Goal: Task Accomplishment & Management: Complete application form

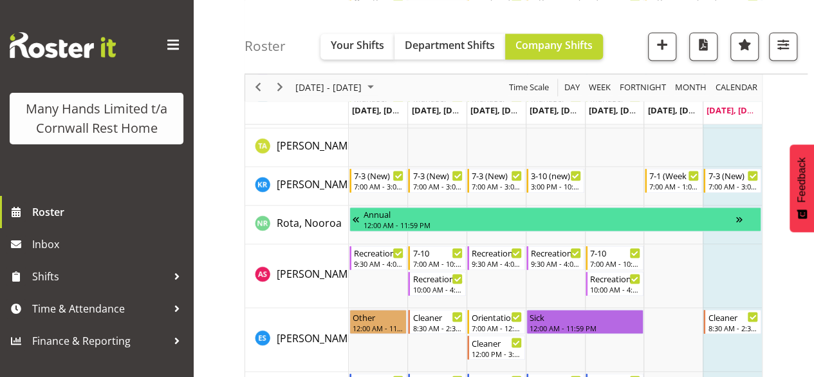
scroll to position [927, 0]
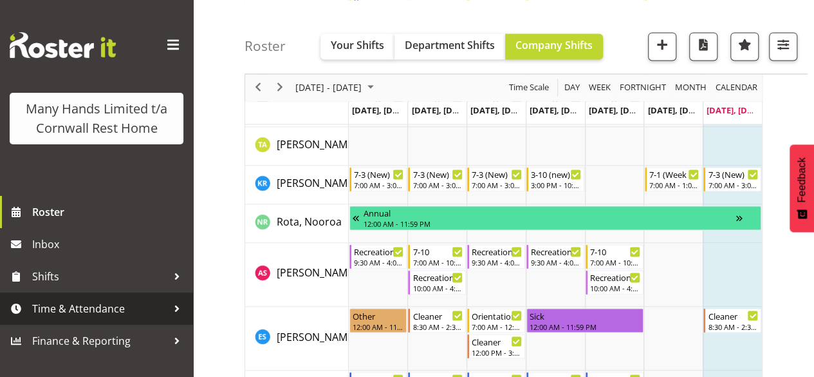
click at [118, 306] on span "Time & Attendance" at bounding box center [99, 308] width 135 height 19
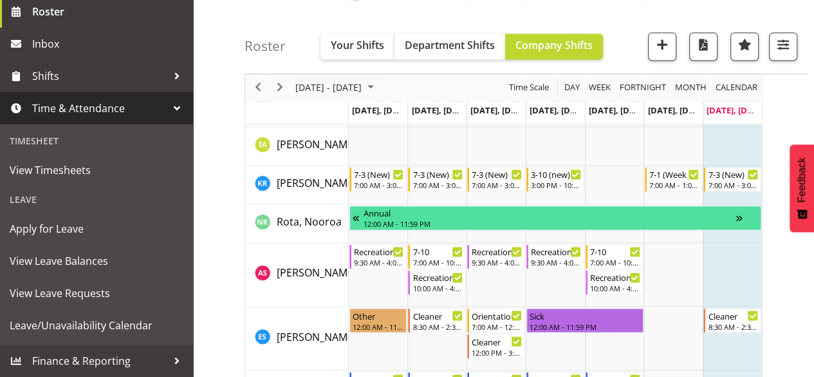
scroll to position [209, 0]
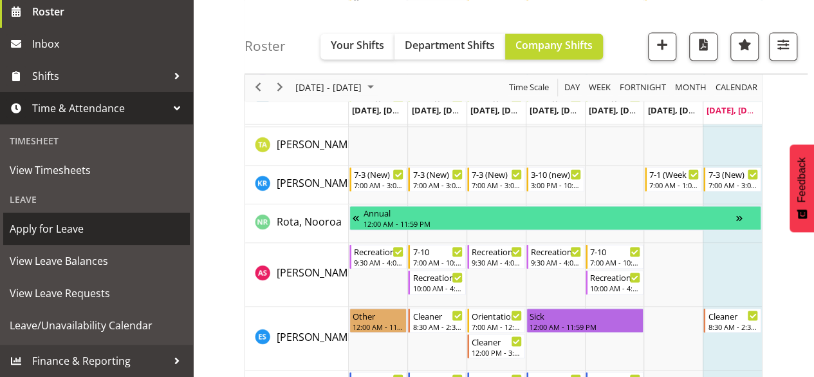
click at [86, 238] on span "Apply for Leave" at bounding box center [97, 228] width 174 height 19
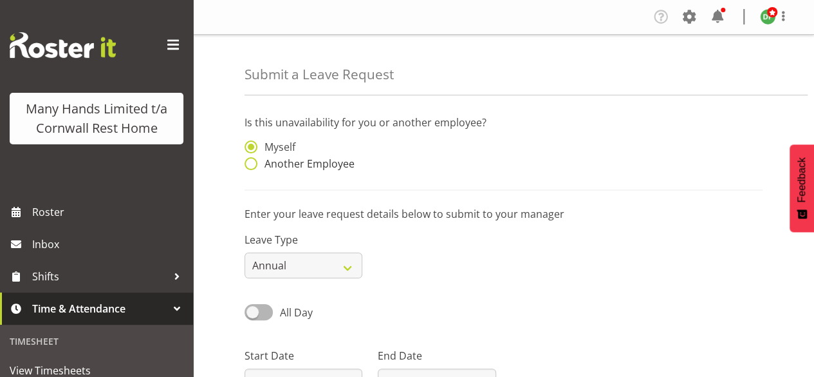
click at [252, 165] on span at bounding box center [251, 163] width 13 height 13
click at [252, 165] on input "Another Employee" at bounding box center [249, 164] width 8 height 8
radio input "true"
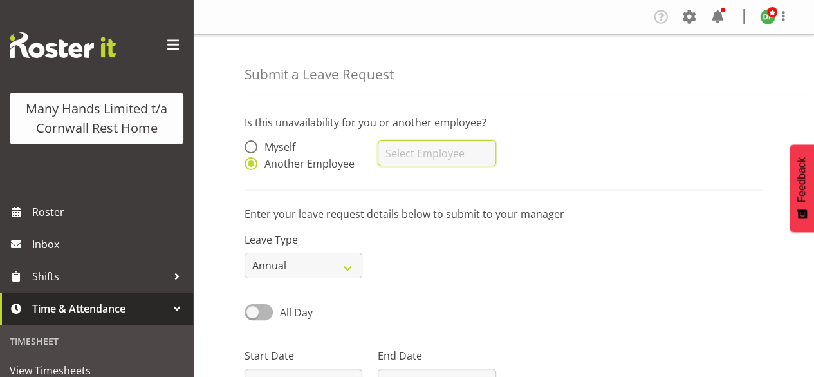
click at [393, 150] on input "text" at bounding box center [437, 153] width 118 height 26
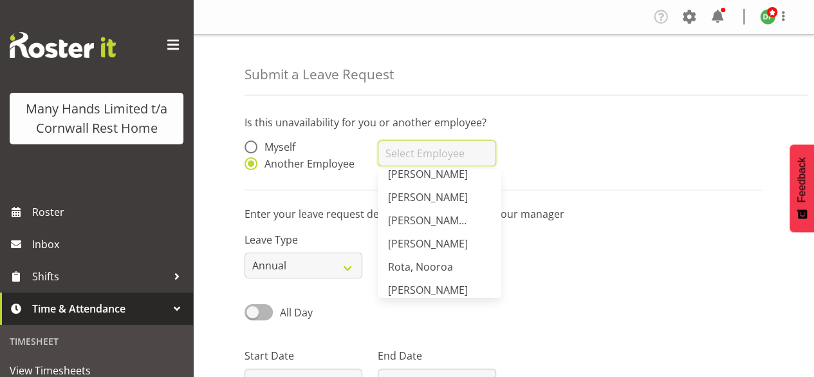
scroll to position [416, 0]
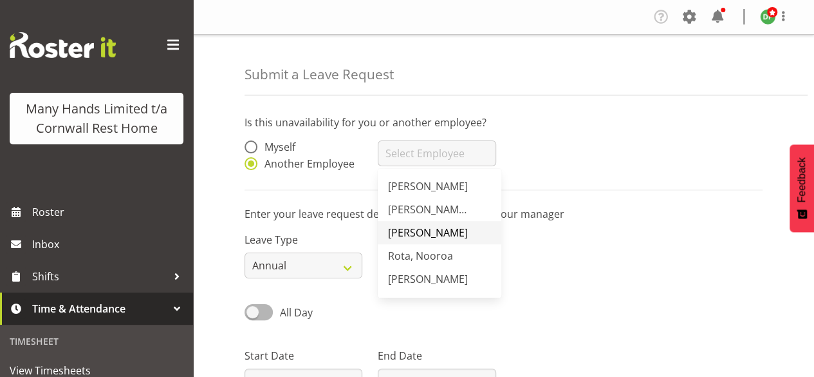
click at [436, 232] on span "[PERSON_NAME]" at bounding box center [428, 232] width 80 height 14
type input "[PERSON_NAME]"
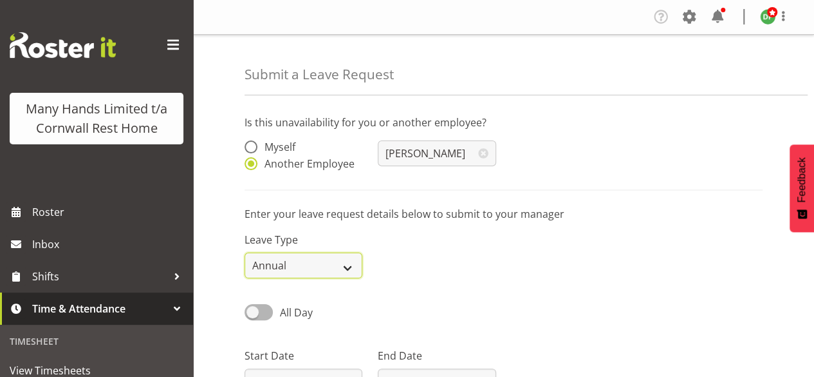
click at [354, 266] on select "Annual Sick Leave Without Pay Bereavement Domestic Violence Parental Jury Servi…" at bounding box center [304, 265] width 118 height 26
select select "Sick"
click at [245, 252] on select "Annual Sick Leave Without Pay Bereavement Domestic Violence Parental Jury Servi…" at bounding box center [304, 265] width 118 height 26
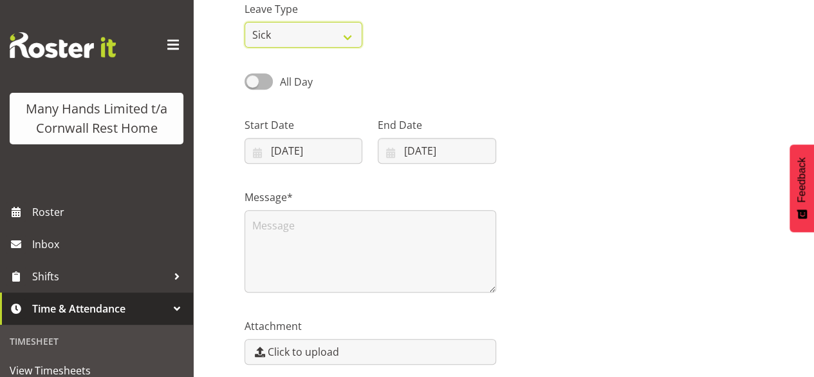
scroll to position [234, 0]
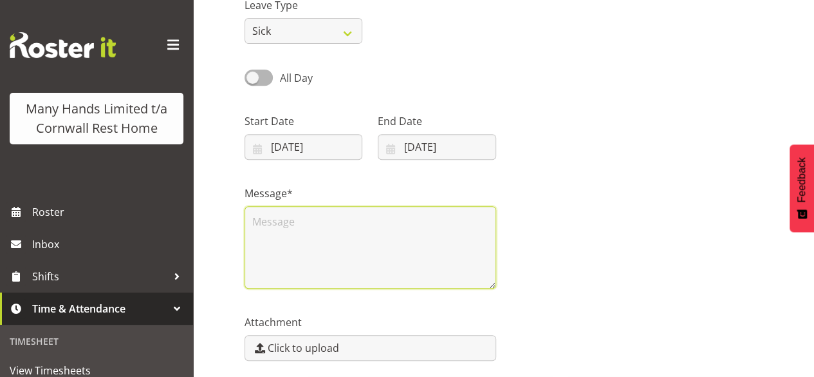
click at [387, 242] on textarea at bounding box center [371, 247] width 252 height 82
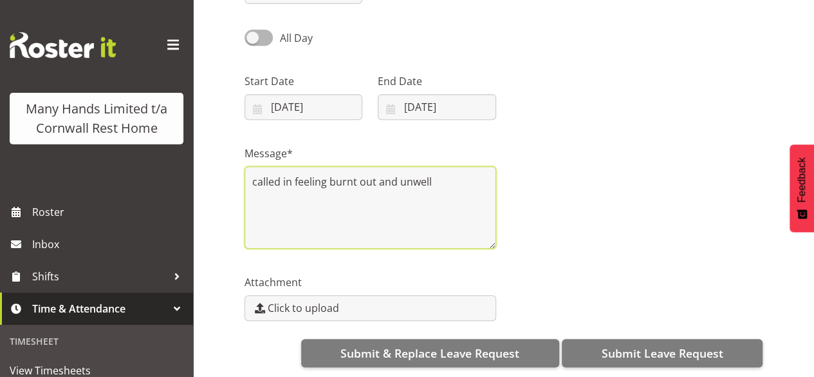
scroll to position [283, 0]
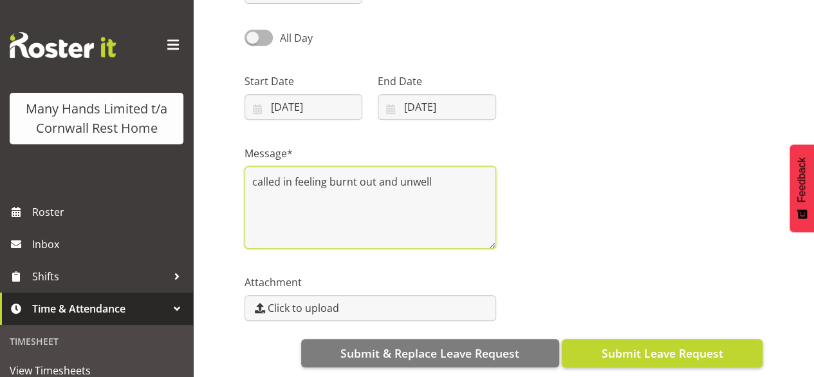
type textarea "called in feeling burnt out and unwell"
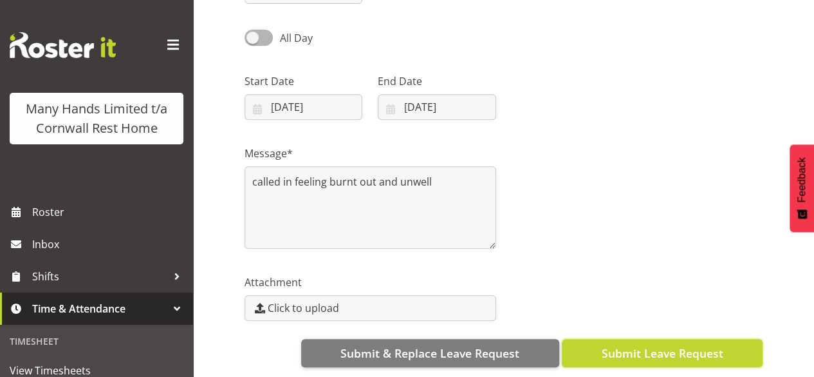
click at [686, 346] on span "Submit Leave Request" at bounding box center [662, 352] width 122 height 17
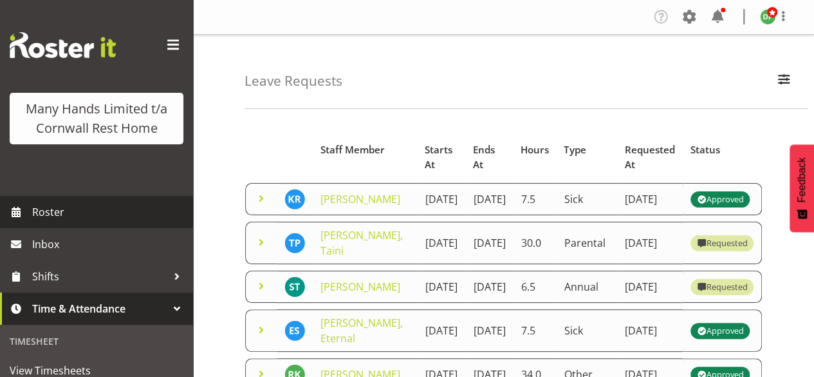
click at [63, 221] on span "Roster" at bounding box center [109, 211] width 154 height 19
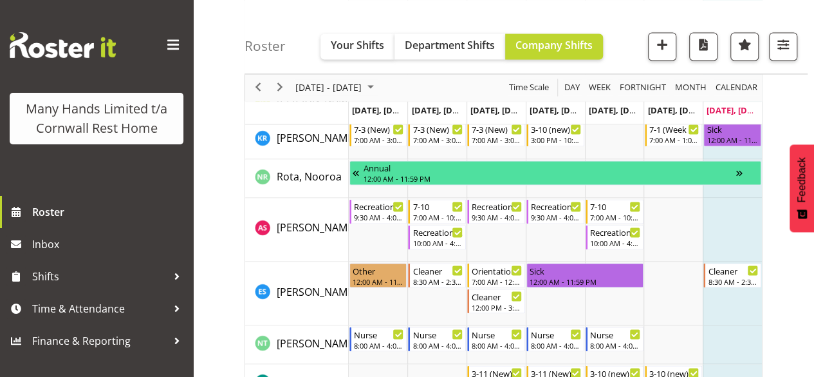
scroll to position [973, 0]
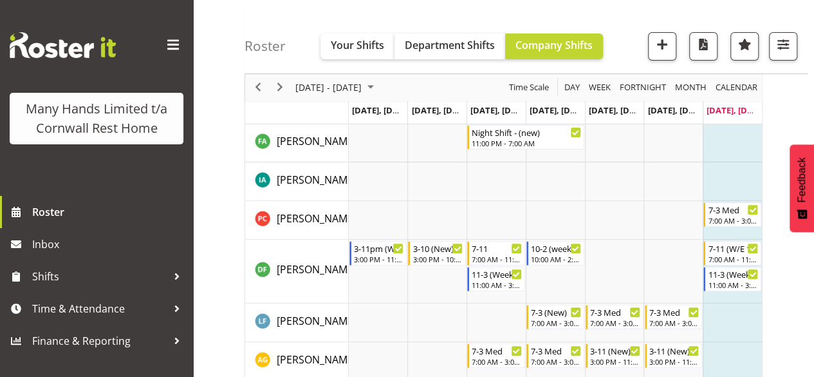
scroll to position [124, 0]
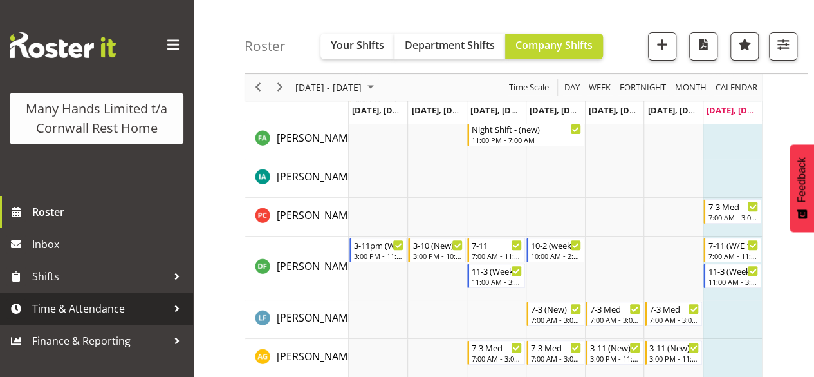
click at [91, 310] on span "Time & Attendance" at bounding box center [99, 308] width 135 height 19
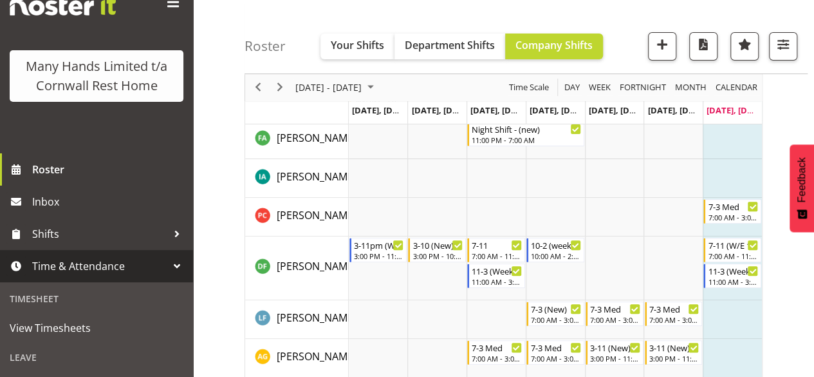
scroll to position [55, 0]
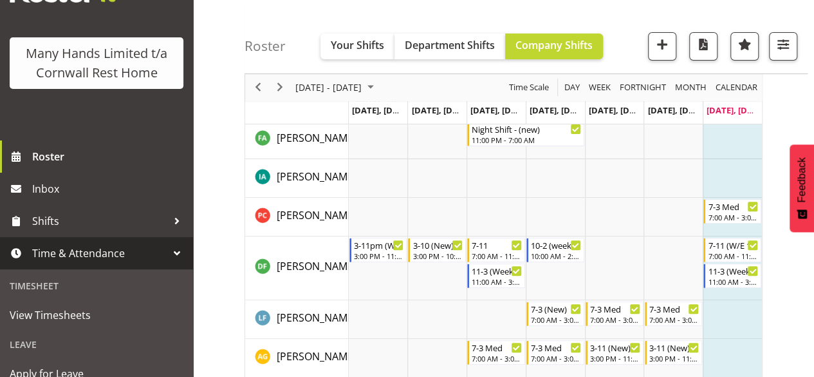
click at [111, 263] on span "Time & Attendance" at bounding box center [99, 252] width 135 height 19
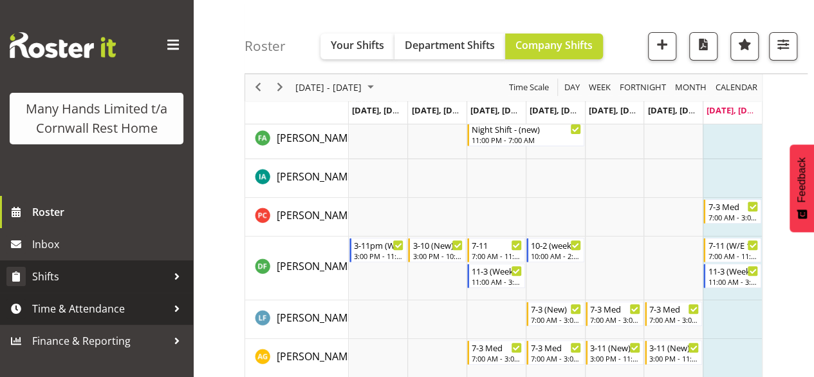
scroll to position [0, 0]
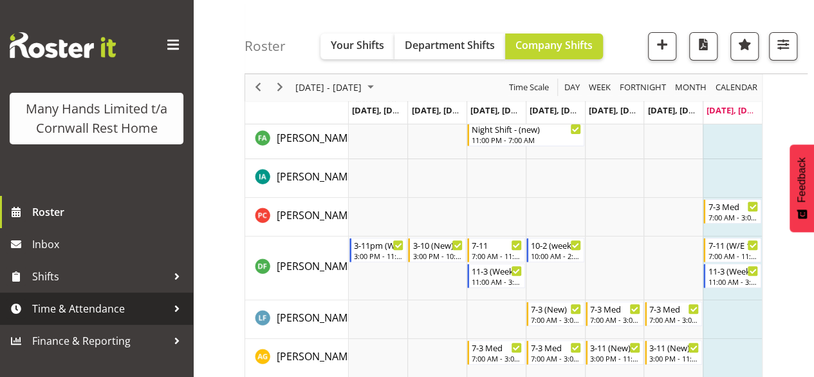
click at [100, 308] on span "Time & Attendance" at bounding box center [99, 308] width 135 height 19
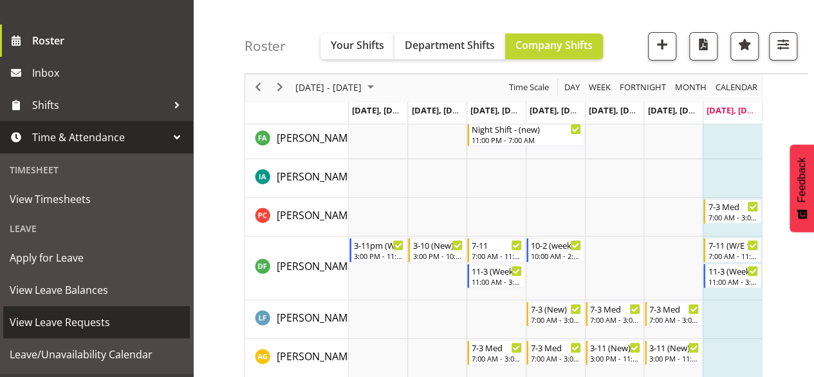
scroll to position [173, 0]
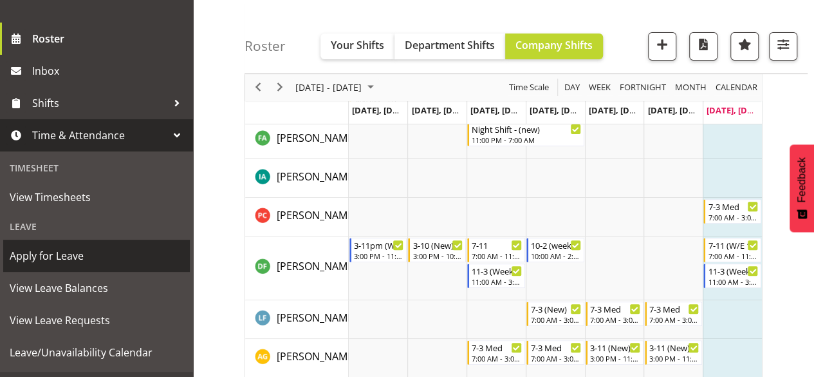
click at [81, 265] on span "Apply for Leave" at bounding box center [97, 255] width 174 height 19
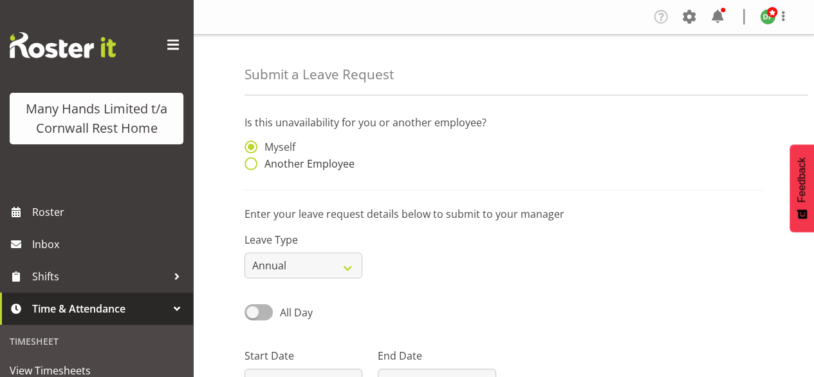
click at [250, 165] on span at bounding box center [251, 163] width 13 height 13
click at [250, 165] on input "Another Employee" at bounding box center [249, 164] width 8 height 8
radio input "true"
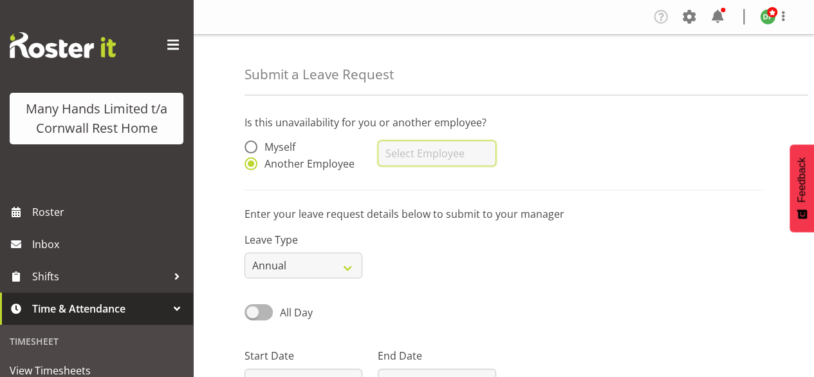
click at [394, 153] on input "text" at bounding box center [437, 153] width 118 height 26
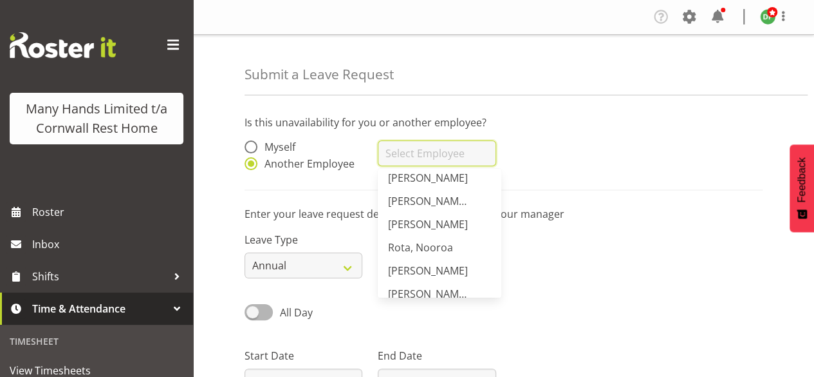
scroll to position [444, 0]
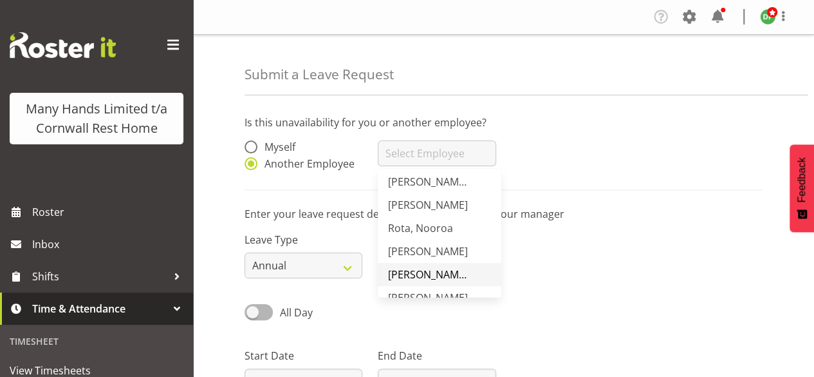
click at [447, 275] on span "[PERSON_NAME], Eternal" at bounding box center [448, 274] width 120 height 14
type input "[PERSON_NAME], Eternal"
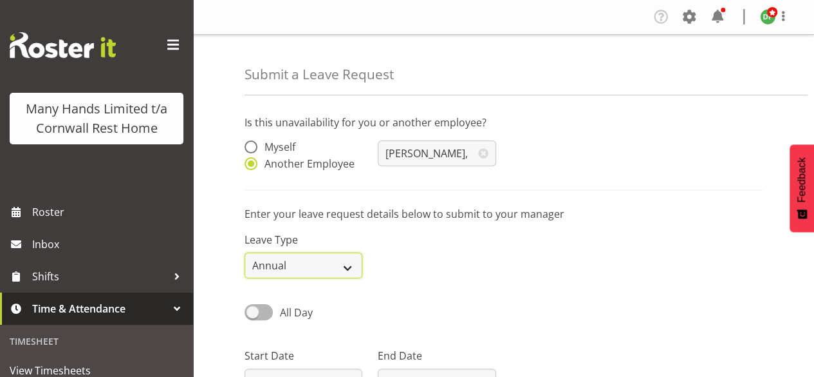
click at [349, 266] on select "Annual Sick Leave Without Pay Bereavement Domestic Violence Parental Jury Servi…" at bounding box center [304, 265] width 118 height 26
select select "Sick"
click at [245, 252] on select "Annual Sick Leave Without Pay Bereavement Domestic Violence Parental Jury Servi…" at bounding box center [304, 265] width 118 height 26
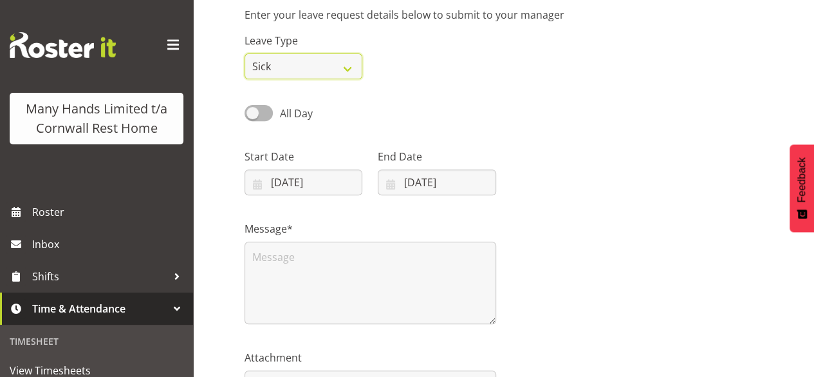
scroll to position [207, 0]
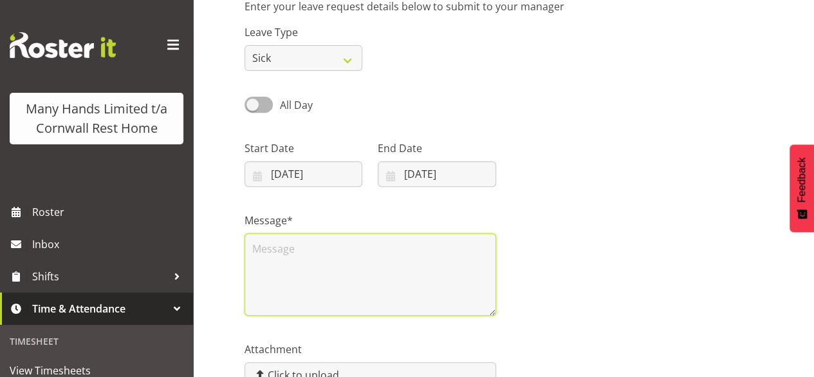
click at [268, 248] on textarea at bounding box center [371, 274] width 252 height 82
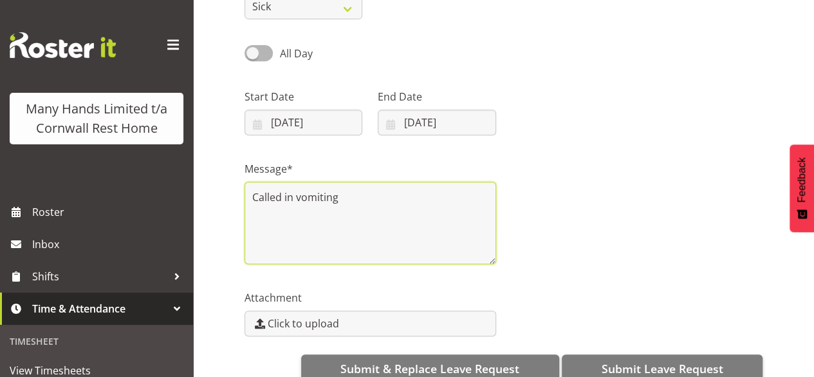
scroll to position [283, 0]
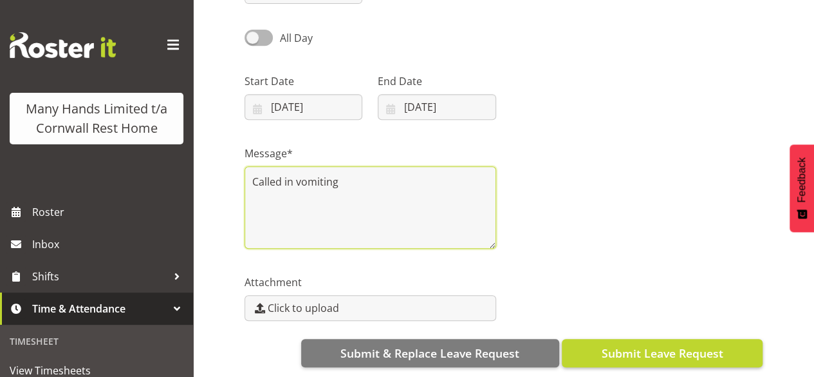
type textarea "Called in vomiting"
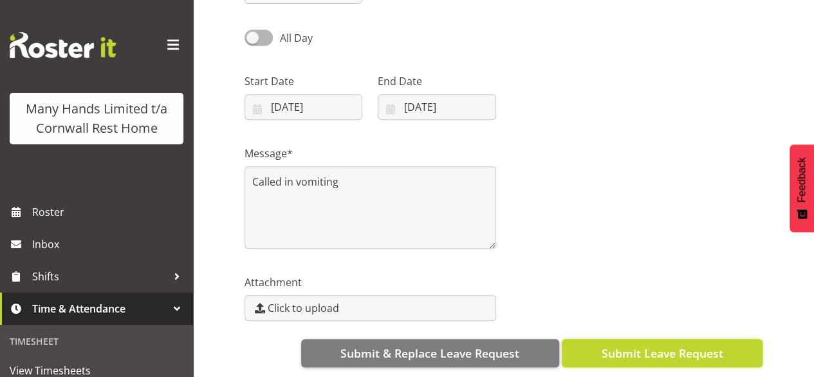
click at [711, 346] on span "Submit Leave Request" at bounding box center [662, 352] width 122 height 17
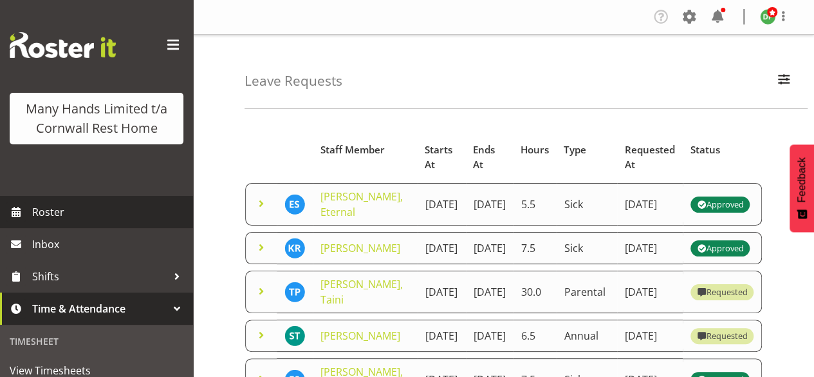
click at [51, 221] on span "Roster" at bounding box center [109, 211] width 154 height 19
